Goal: Task Accomplishment & Management: Use online tool/utility

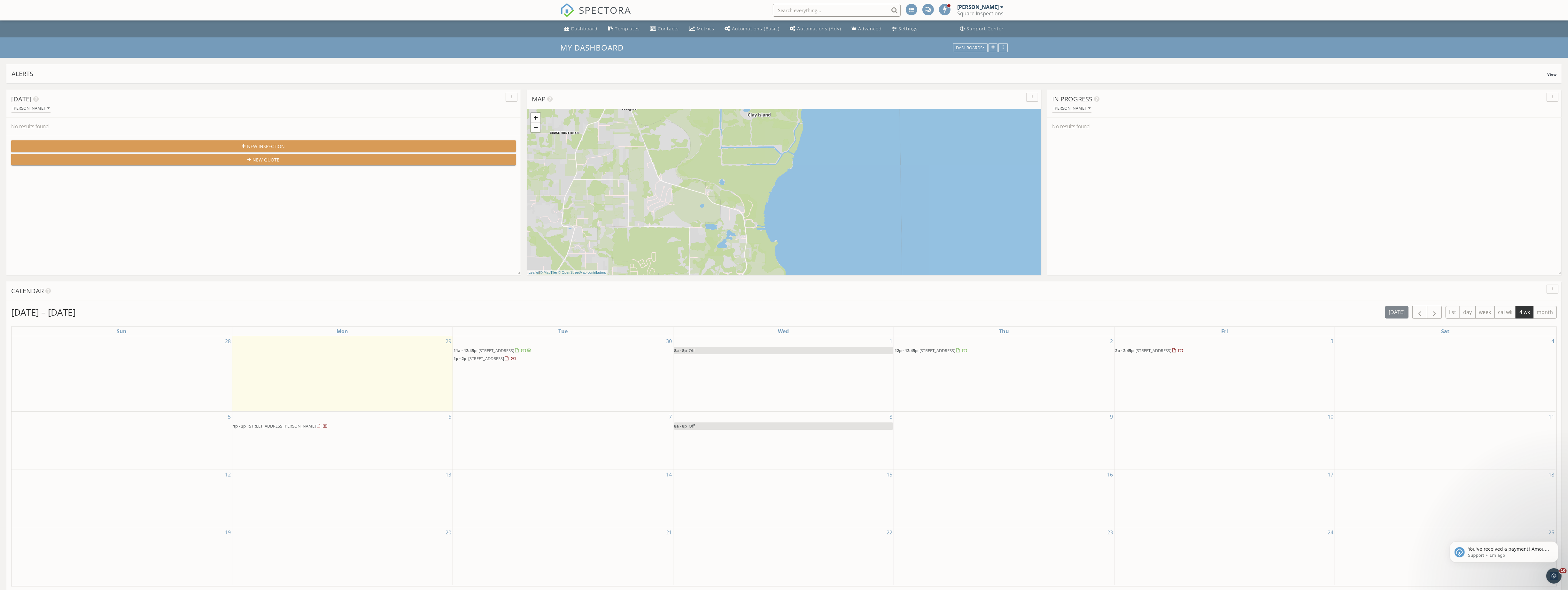
click at [618, 9] on span "SPECTORA" at bounding box center [605, 10] width 52 height 14
